Goal: Check status: Check status

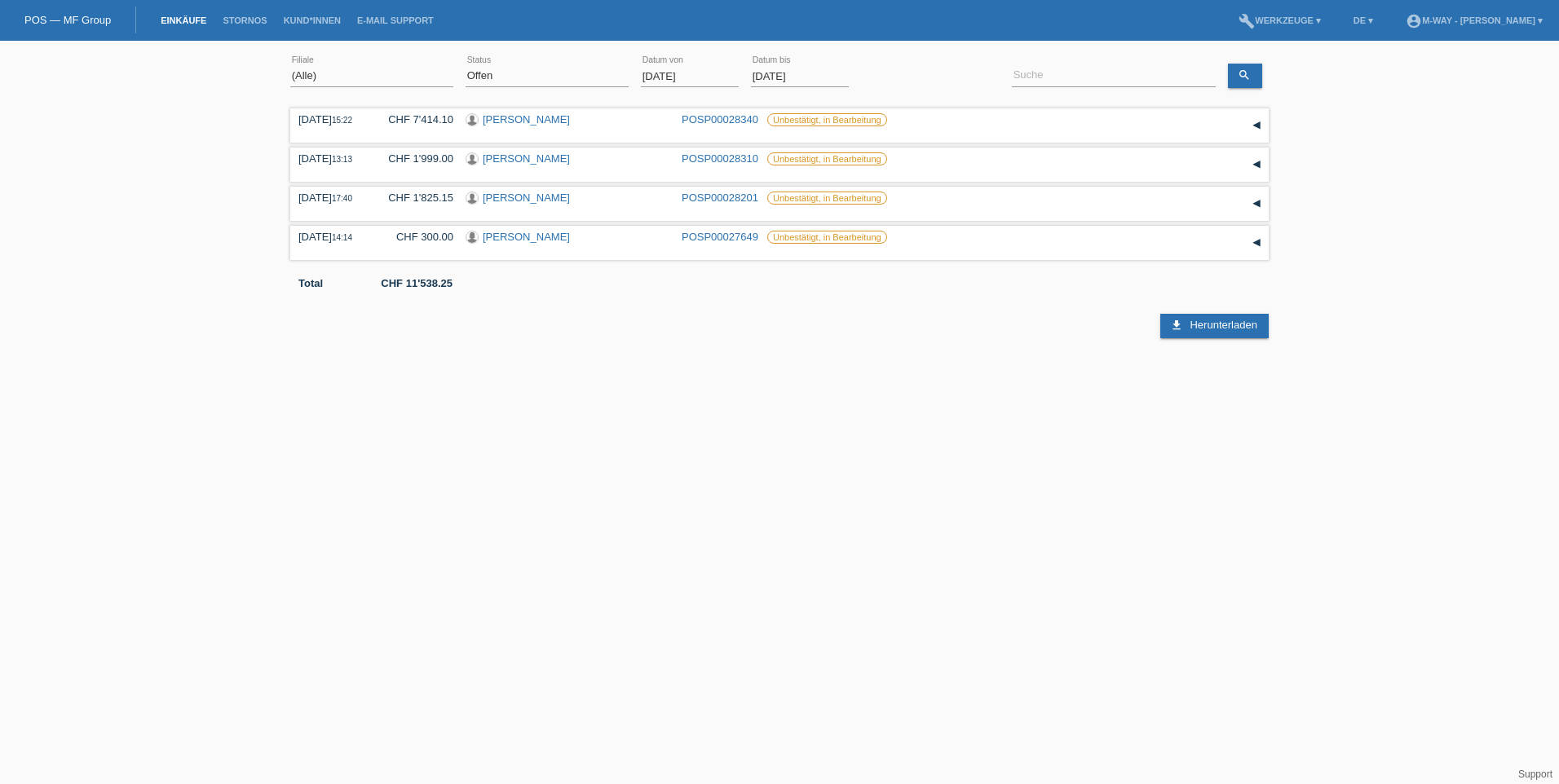
click at [689, 77] on input "[DATE]" at bounding box center [689, 76] width 98 height 21
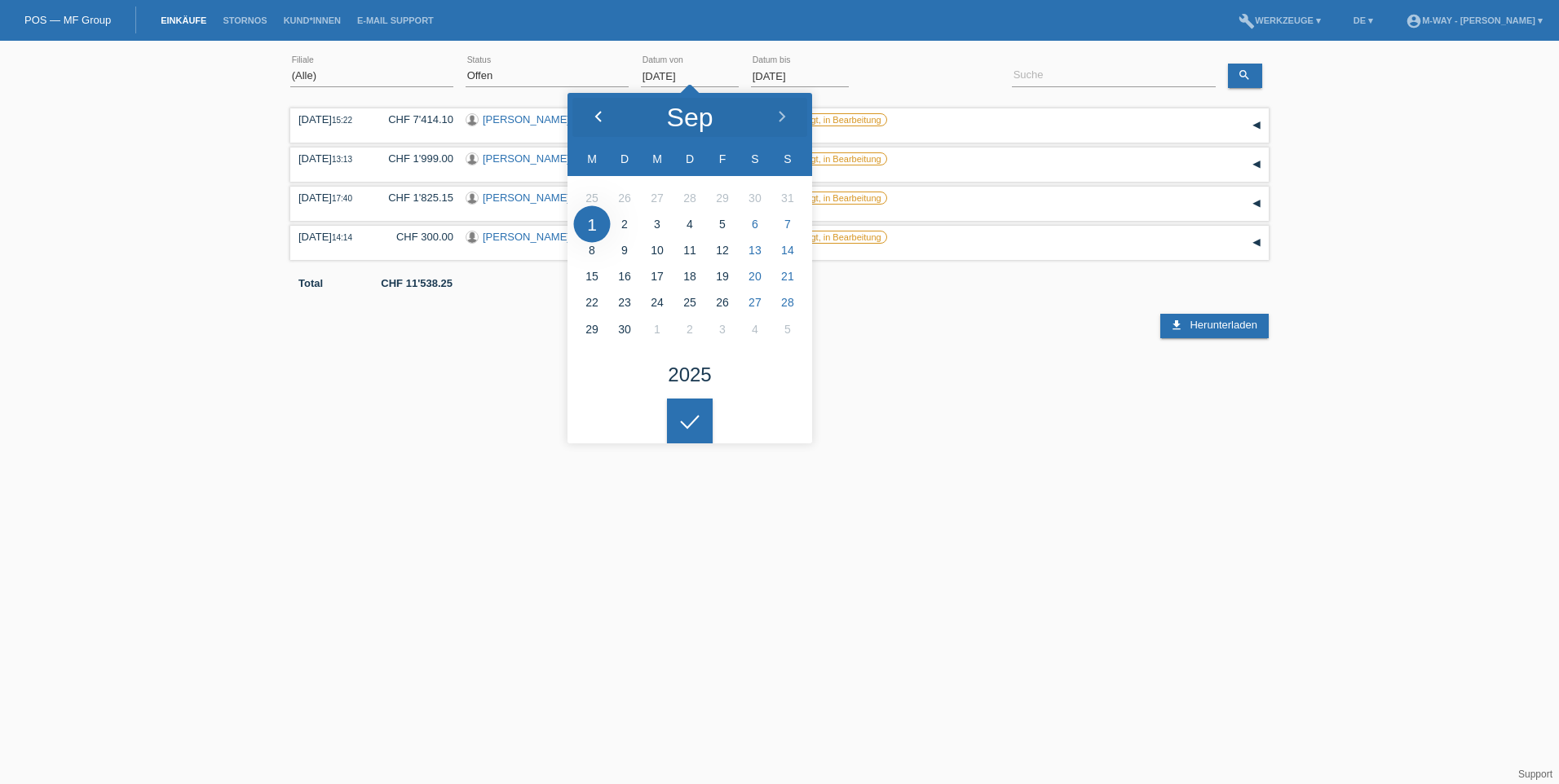
click at [603, 117] on icon at bounding box center [598, 117] width 13 height 13
click at [603, 117] on icon at bounding box center [598, 117] width 13 height 13
type input "[DATE]"
click at [1045, 79] on input at bounding box center [1114, 76] width 204 height 21
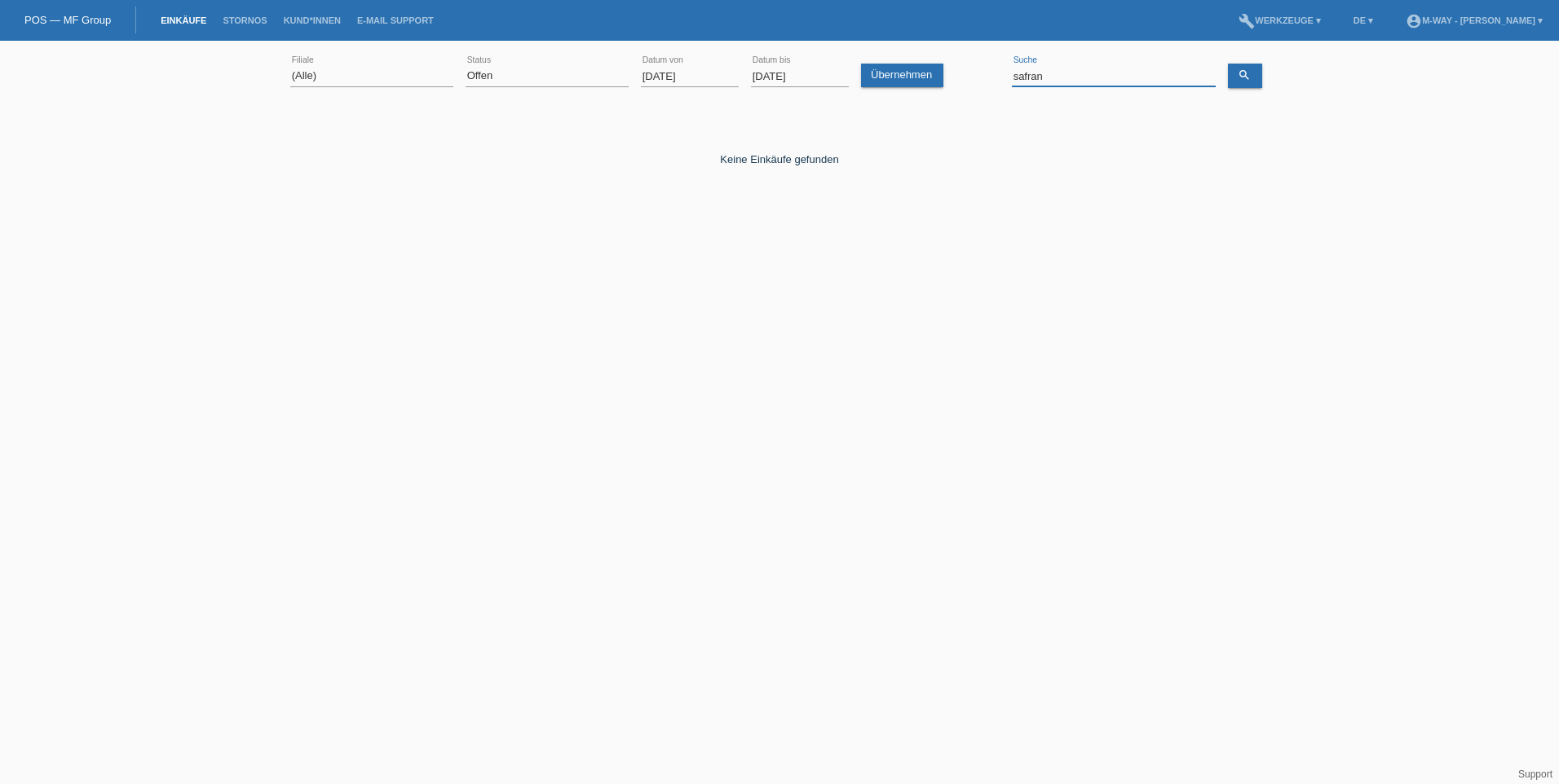
drag, startPoint x: 1010, startPoint y: 76, endPoint x: 968, endPoint y: 75, distance: 42.0
click at [969, 75] on div "(Alle) Aarau Alexand'Ro Edouard'O Passion Vélo SàRL Basel Bern City Bern Expo B…" at bounding box center [779, 77] width 979 height 55
type input "kenan"
click at [535, 80] on select "(Alle) Neu Offen Zurückgewiesen Zurückgetreten / Storniert Abgeschlossen" at bounding box center [547, 75] width 163 height 20
select select "ALL"
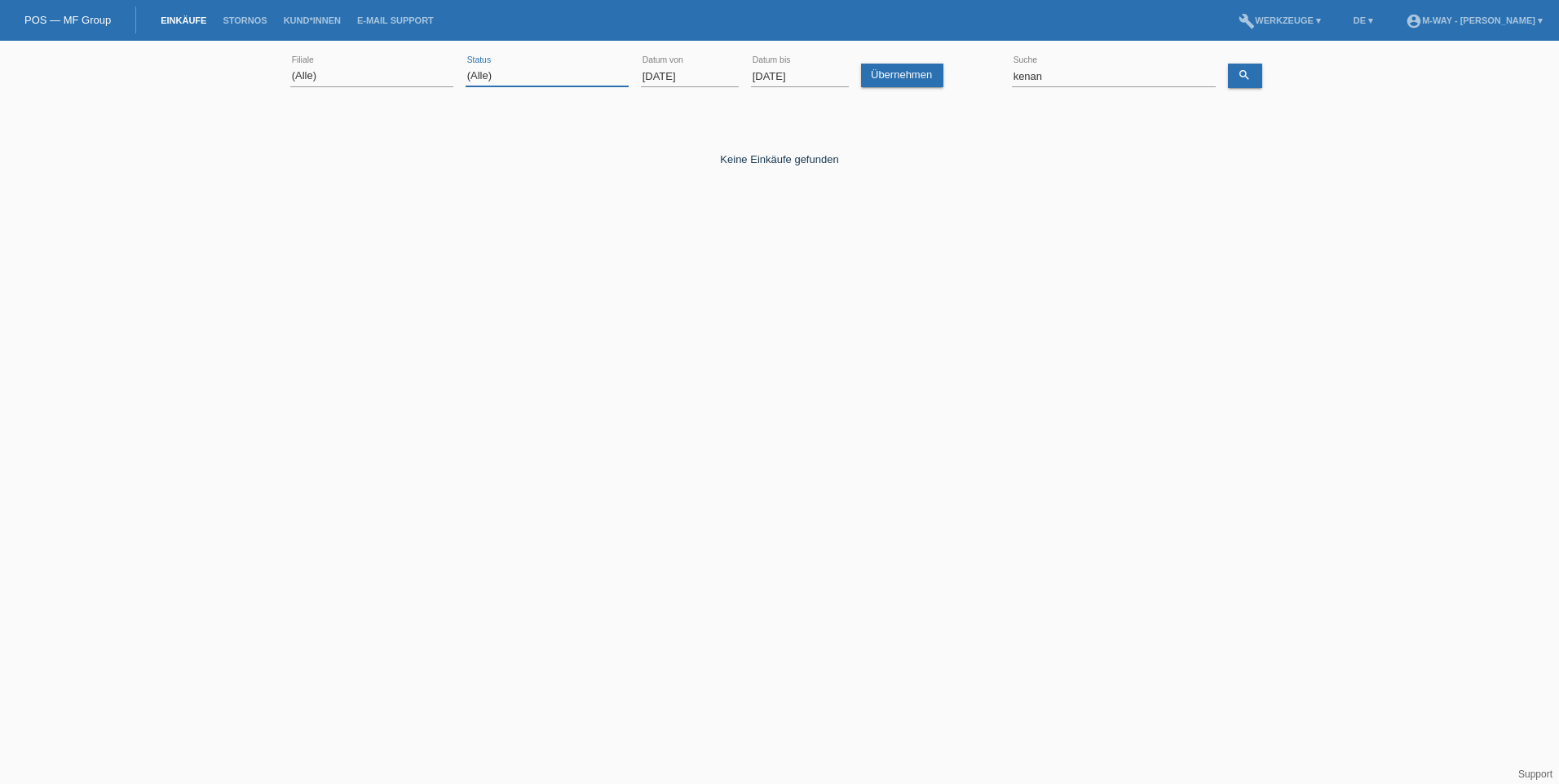
click at [466, 66] on select "(Alle) Neu Offen Zurückgewiesen Zurückgetreten / Storniert Abgeschlossen" at bounding box center [547, 75] width 163 height 20
click at [1239, 75] on icon "search" at bounding box center [1244, 74] width 13 height 13
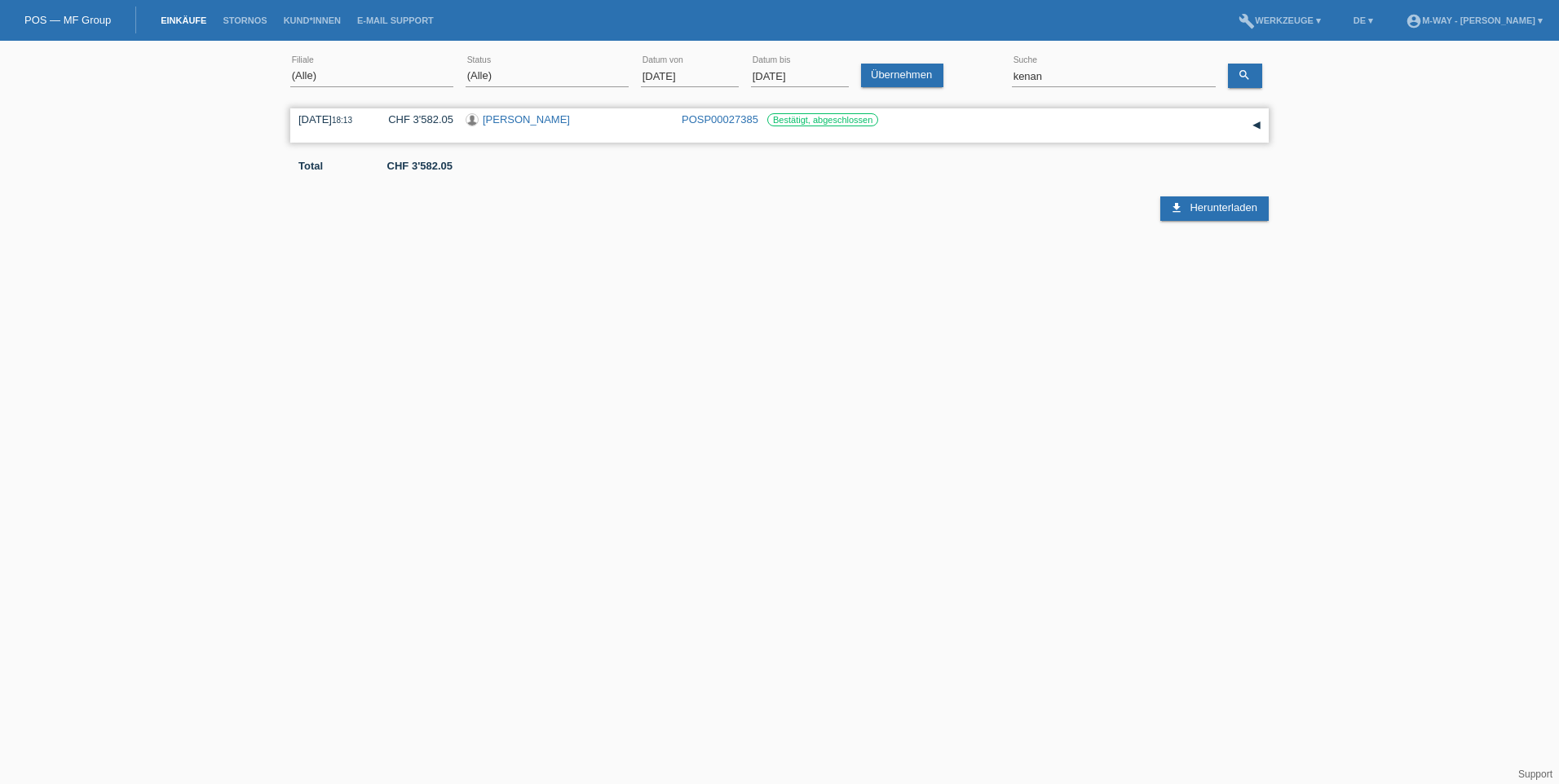
click at [521, 119] on link "[PERSON_NAME]" at bounding box center [526, 119] width 87 height 12
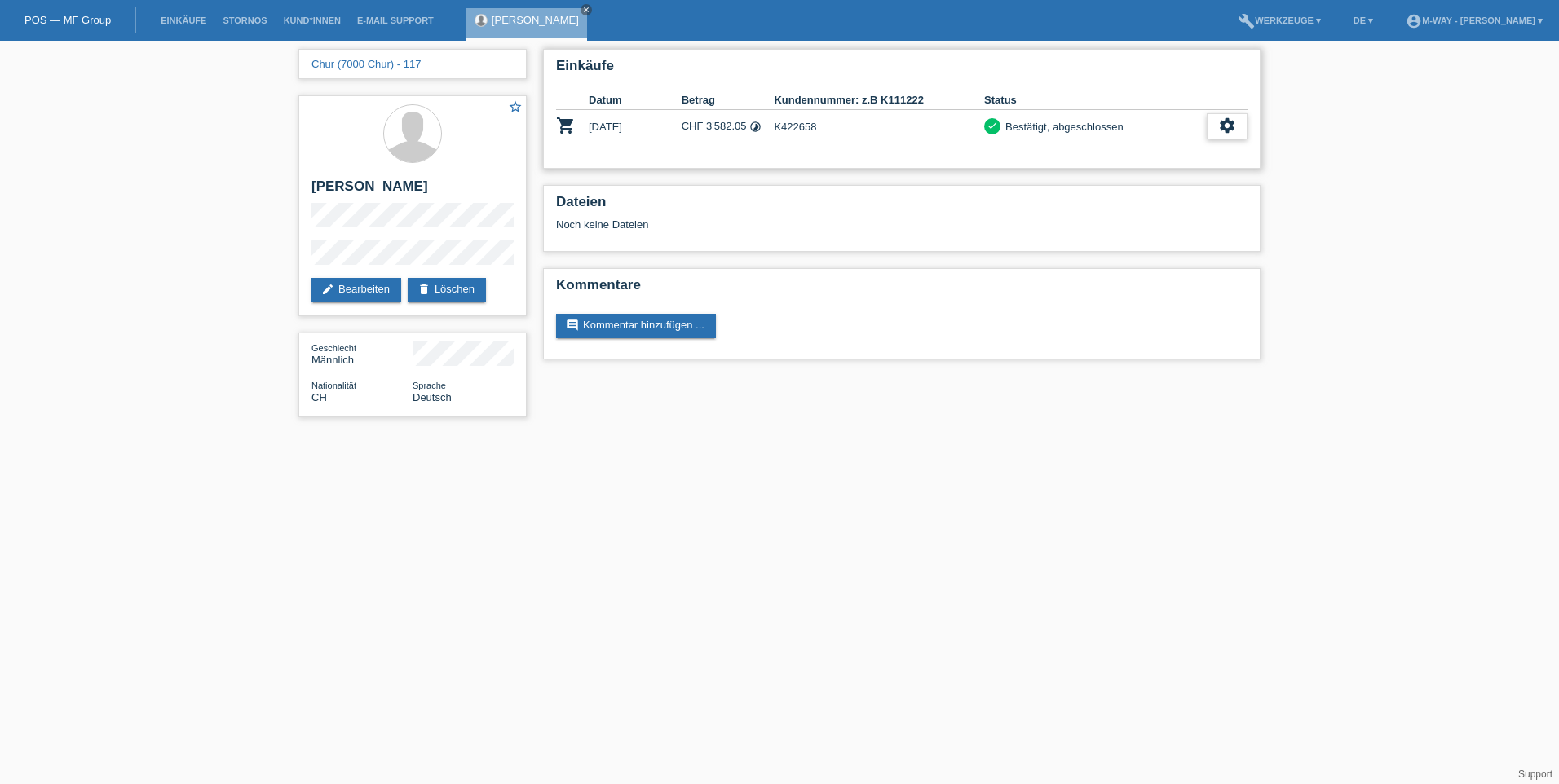
click at [1228, 129] on icon "settings" at bounding box center [1226, 125] width 18 height 18
click at [1145, 149] on span "Anzeigen" at bounding box center [1134, 151] width 49 height 20
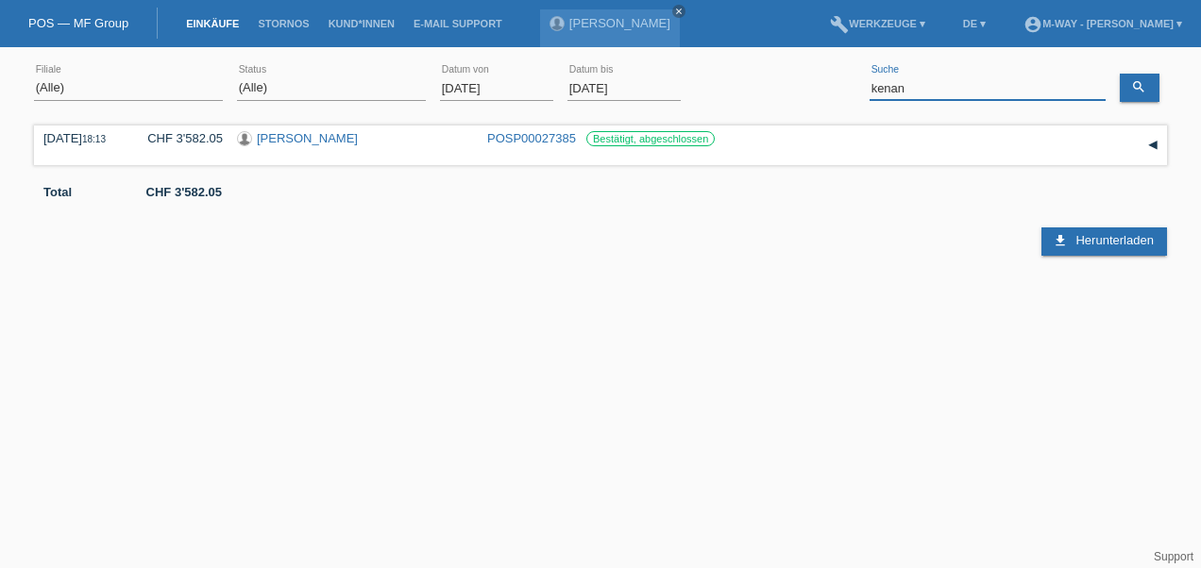
drag, startPoint x: 906, startPoint y: 90, endPoint x: 817, endPoint y: 83, distance: 89.9
click at [817, 83] on div "(Alle) [PERSON_NAME]'O Passion Vélo SàRL [GEOGRAPHIC_DATA] [GEOGRAPHIC_DATA] [G…" at bounding box center [600, 89] width 1133 height 64
type input "fontannaz"
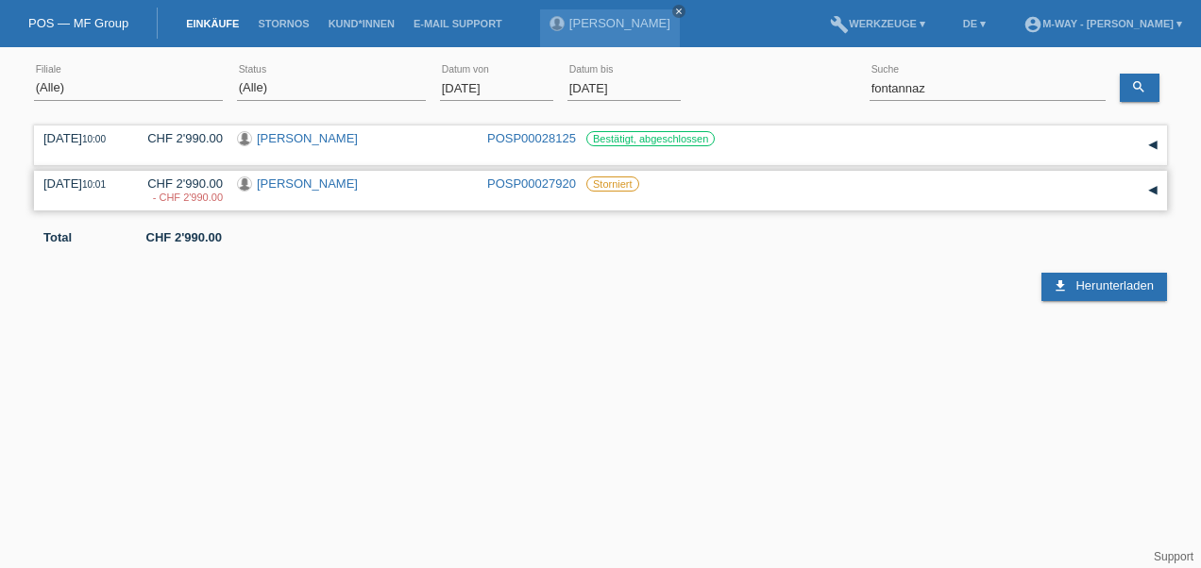
click at [1156, 187] on div "▾" at bounding box center [1153, 191] width 28 height 28
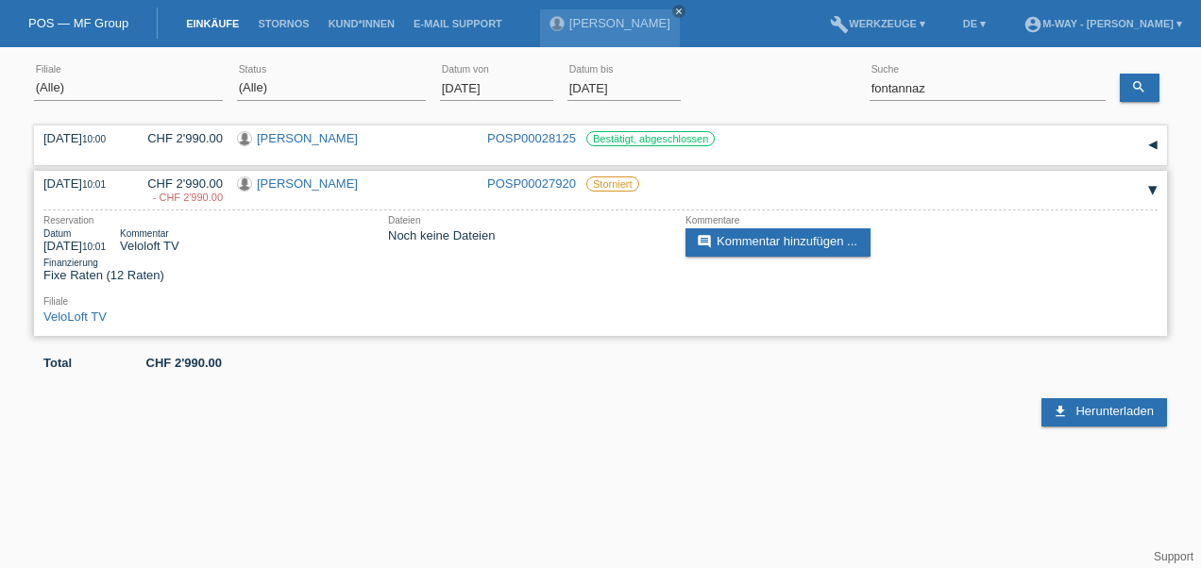
click at [529, 183] on link "POSP00027920" at bounding box center [531, 184] width 89 height 14
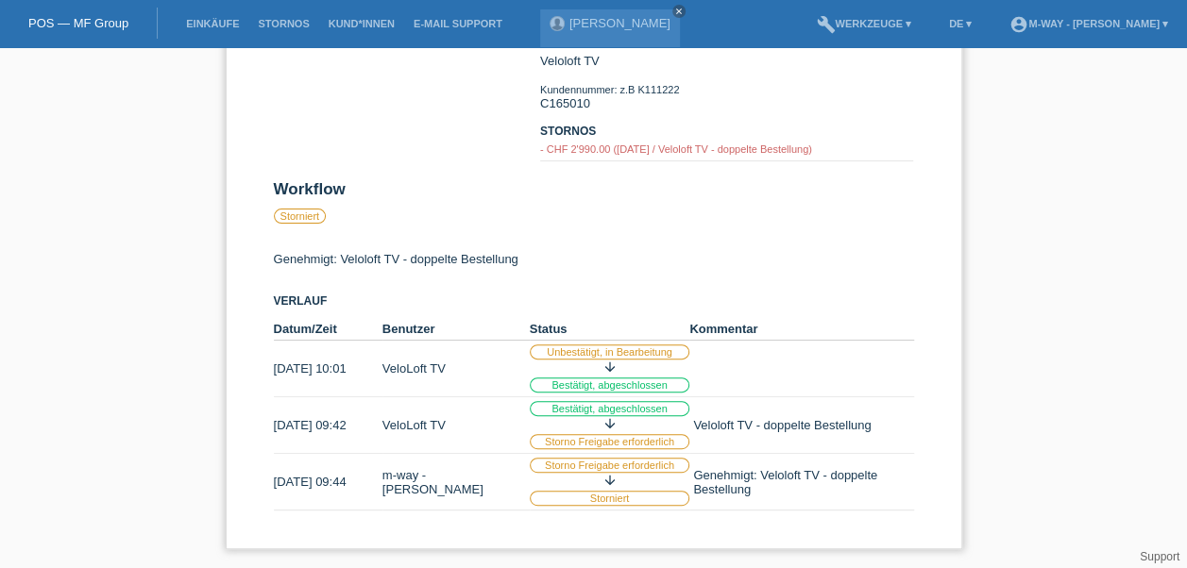
scroll to position [183, 0]
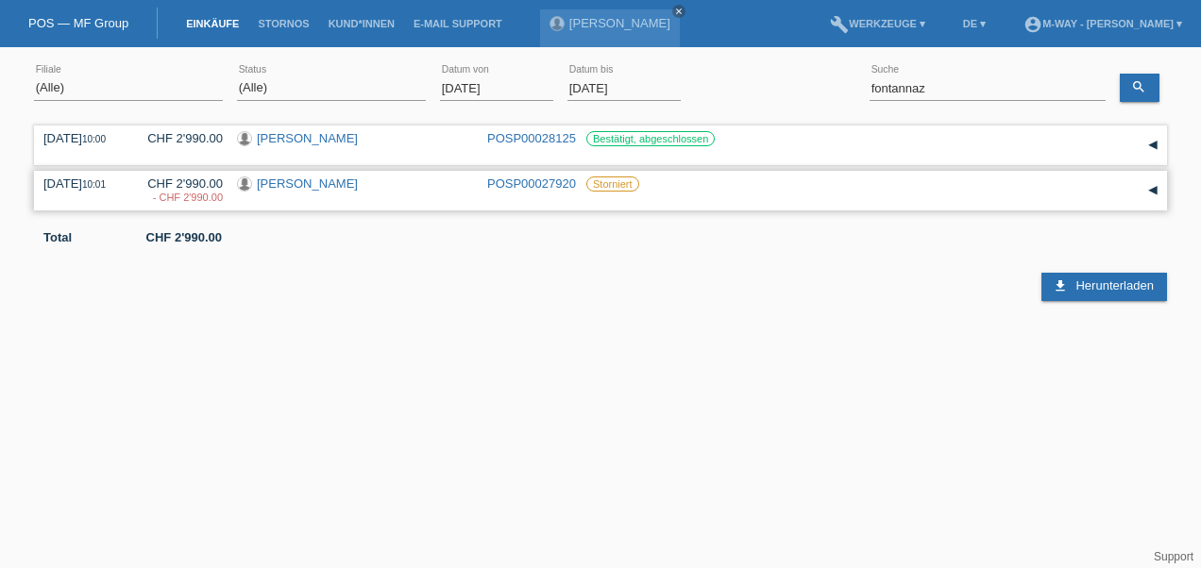
click at [527, 182] on link "POSP00027920" at bounding box center [531, 184] width 89 height 14
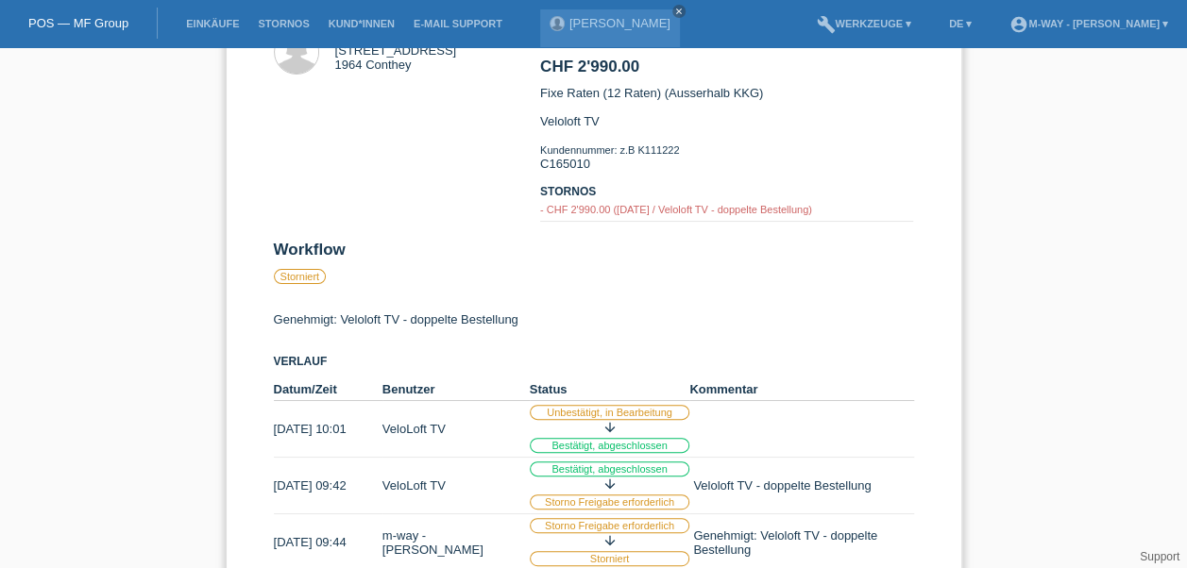
scroll to position [89, 0]
